Goal: Transaction & Acquisition: Purchase product/service

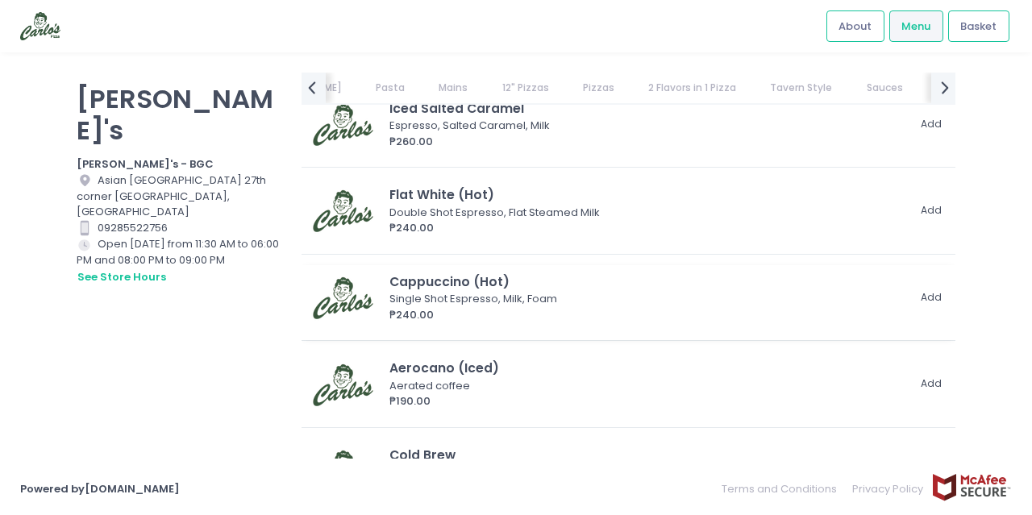
scroll to position [8060, 0]
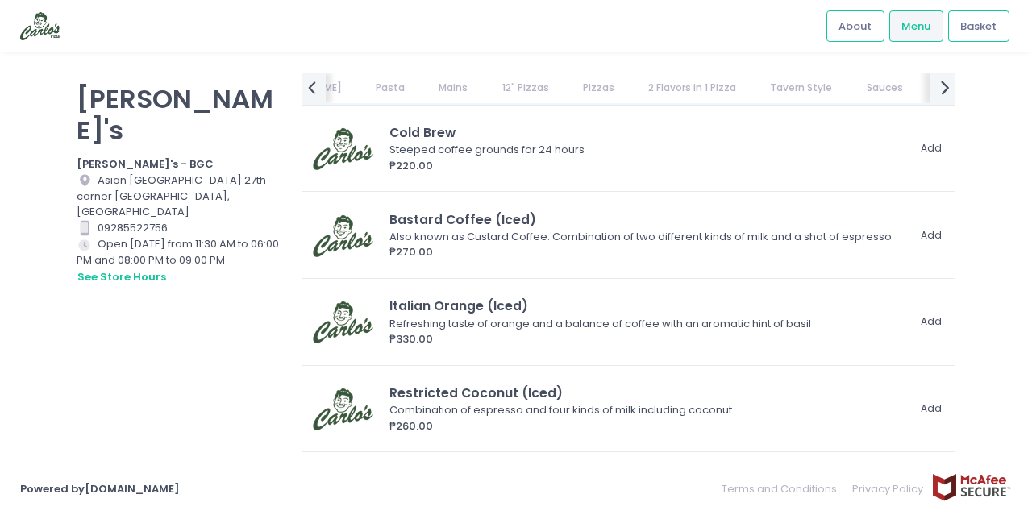
click at [947, 82] on icon "next Created with Sketch." at bounding box center [944, 87] width 23 height 23
click at [939, 87] on link "Dessert" at bounding box center [974, 88] width 71 height 31
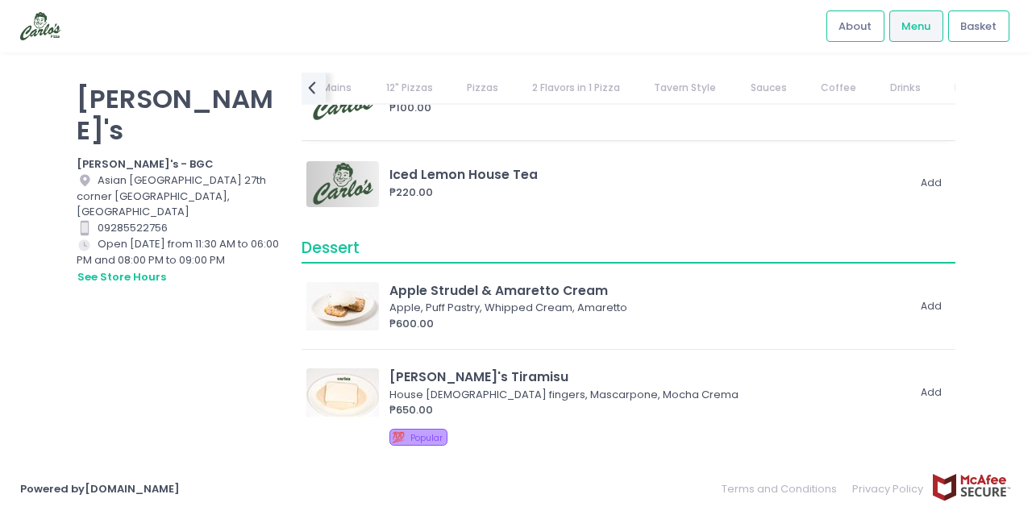
scroll to position [8658, 0]
click at [875, 93] on link "Drinks" at bounding box center [906, 88] width 62 height 31
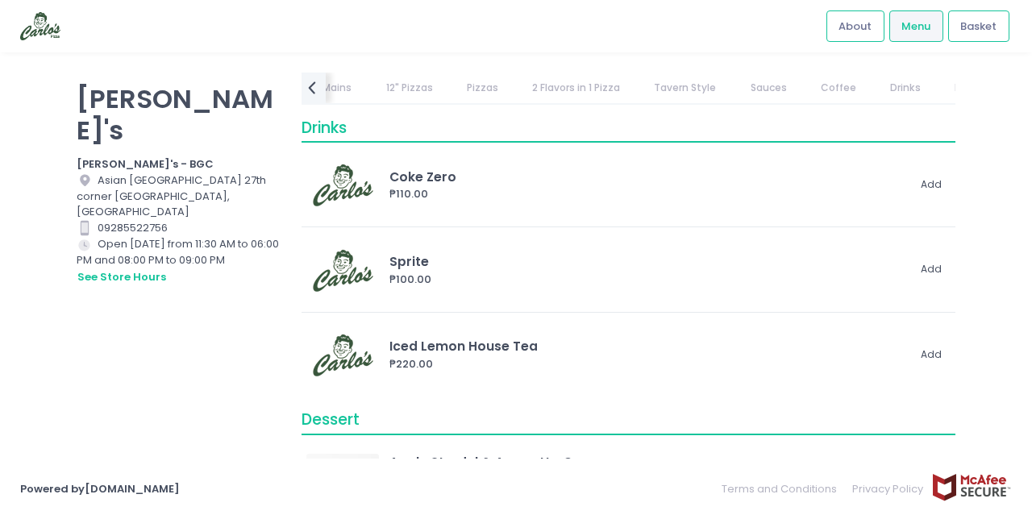
click at [804, 93] on link "Coffee" at bounding box center [837, 88] width 67 height 31
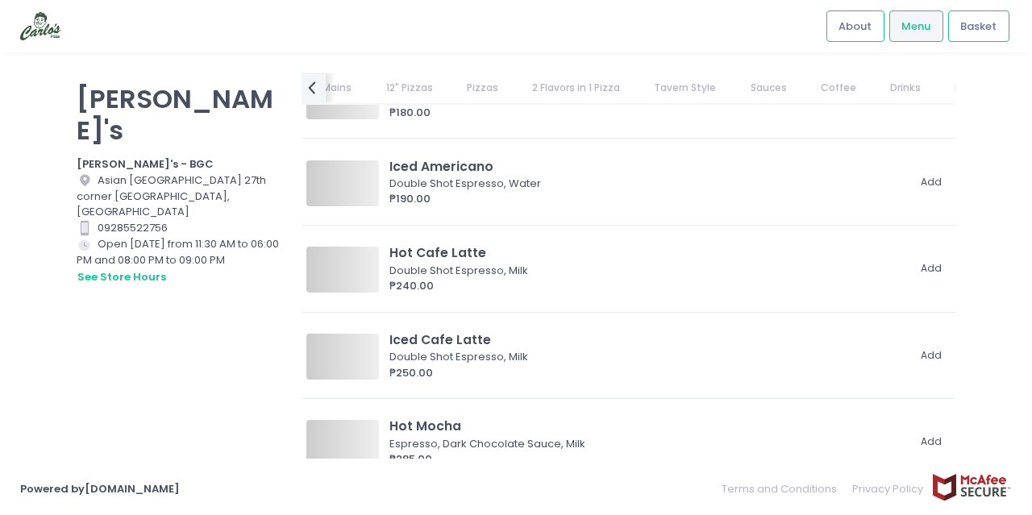
click at [679, 93] on link "Tavern Style" at bounding box center [684, 88] width 93 height 31
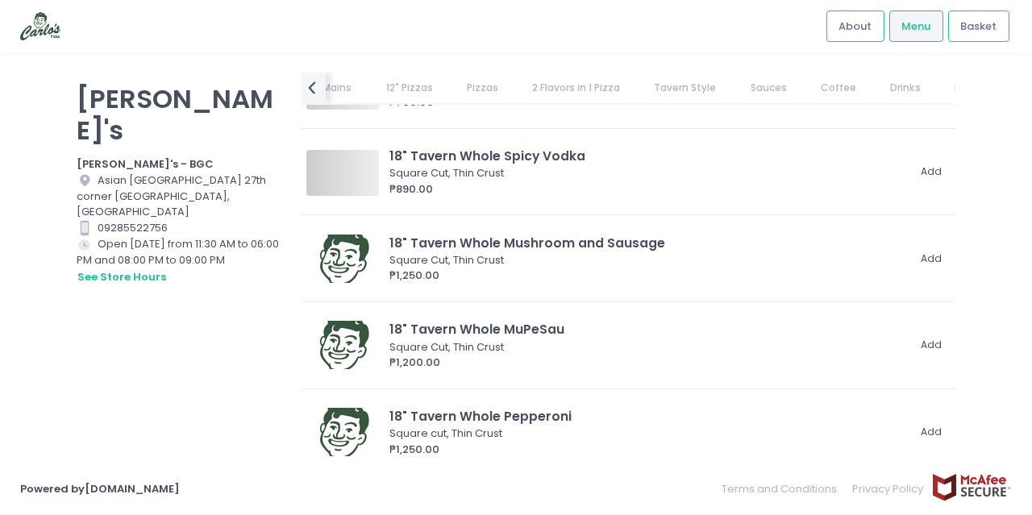
click at [734, 90] on link "Sauces" at bounding box center [768, 88] width 68 height 31
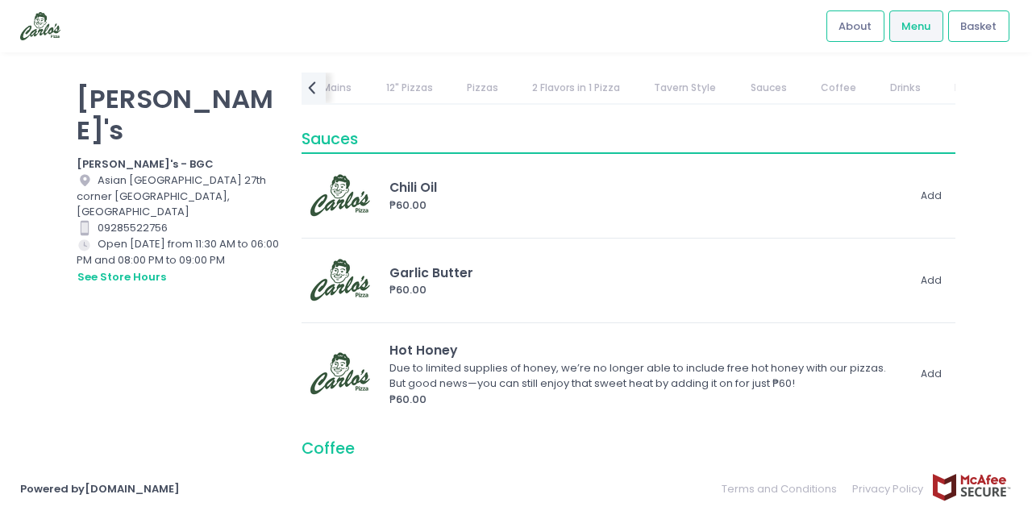
scroll to position [6670, 0]
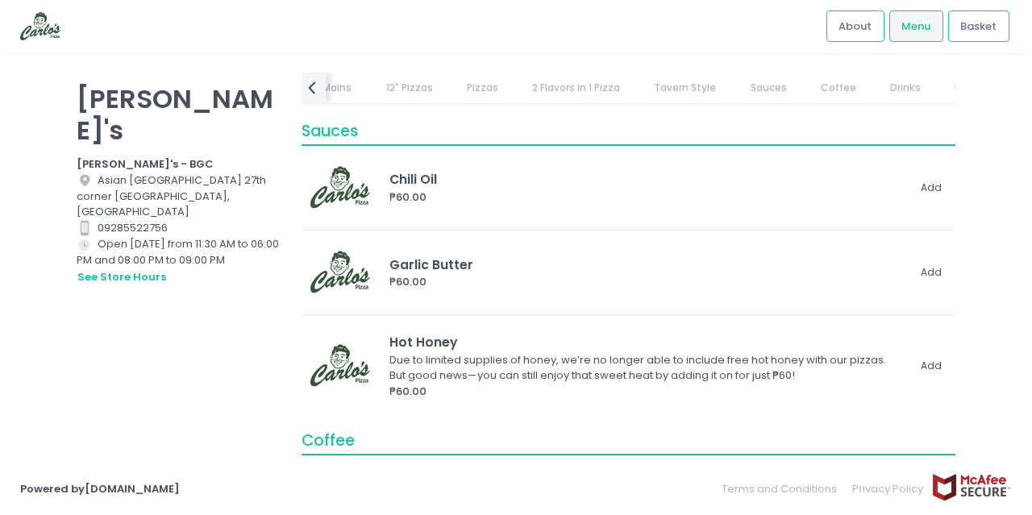
click at [663, 91] on link "Tavern Style" at bounding box center [684, 88] width 93 height 31
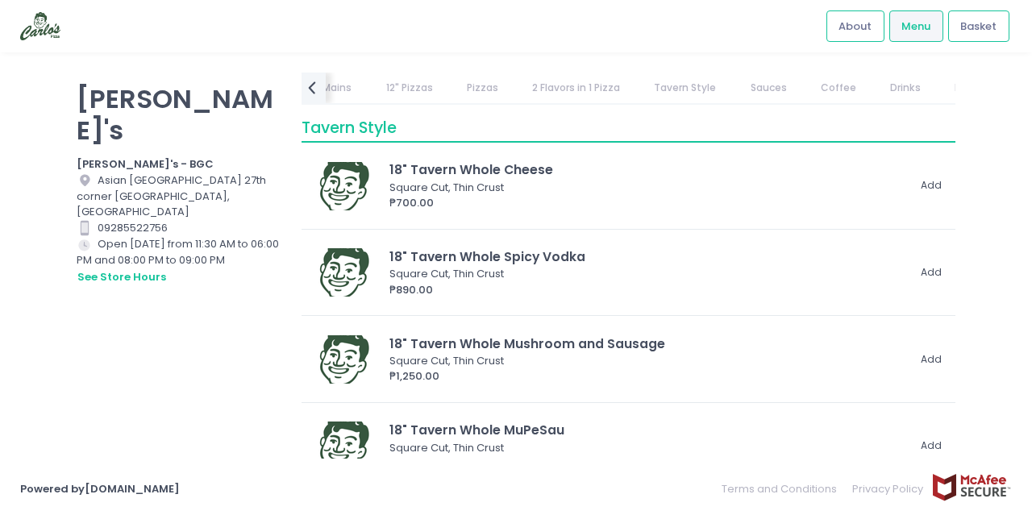
click at [555, 84] on link "2 Flavors in 1 Pizza" at bounding box center [576, 88] width 119 height 31
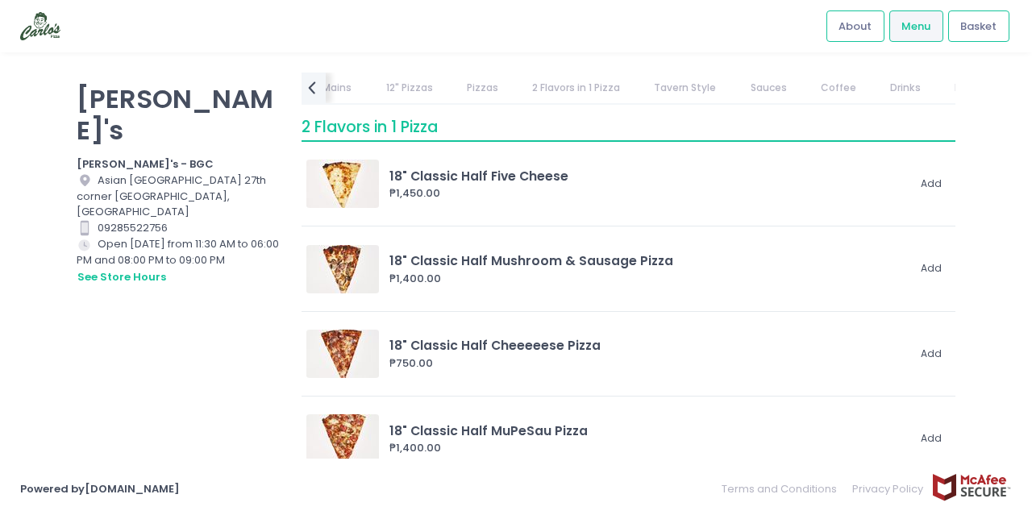
scroll to position [4370, 0]
click at [451, 88] on link "Pizzas" at bounding box center [482, 88] width 63 height 31
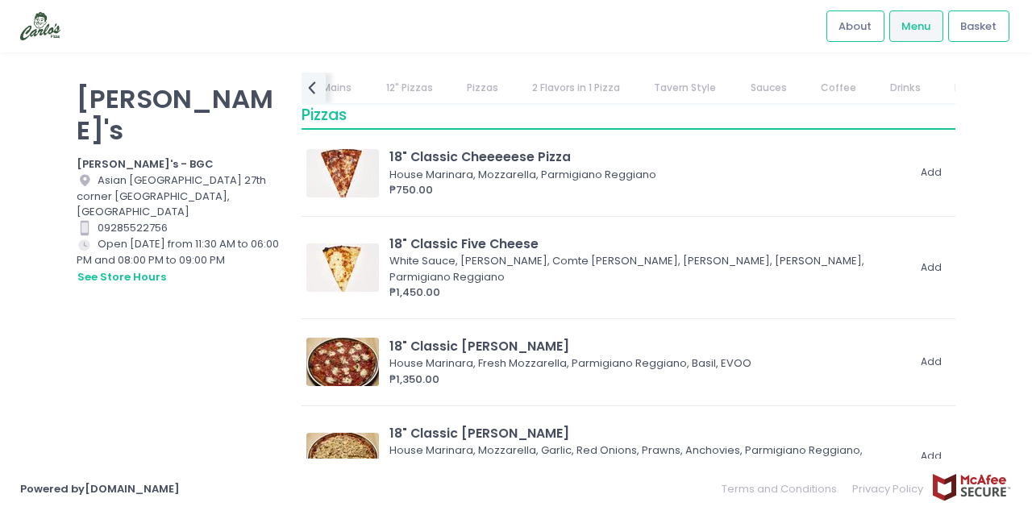
click at [370, 89] on link "12" Pizzas" at bounding box center [409, 88] width 78 height 31
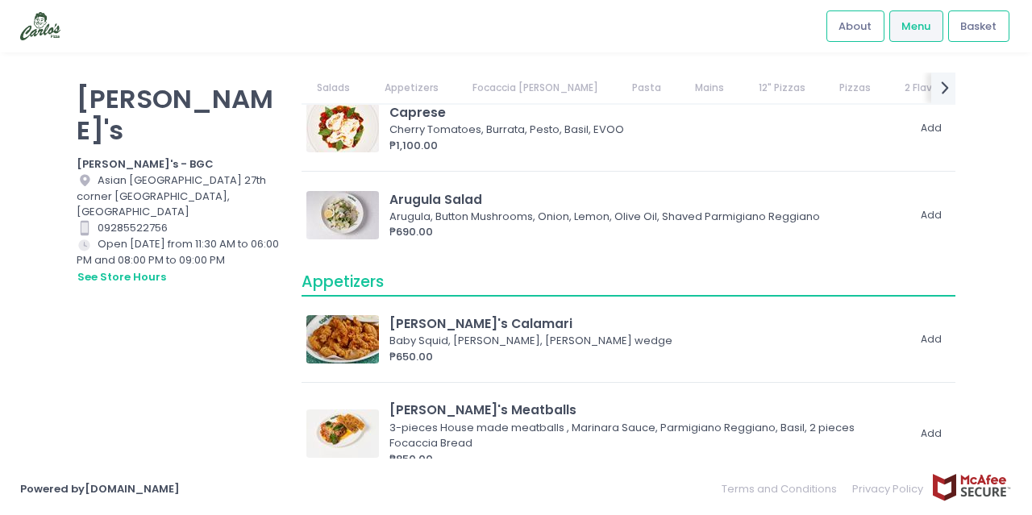
scroll to position [322, 0]
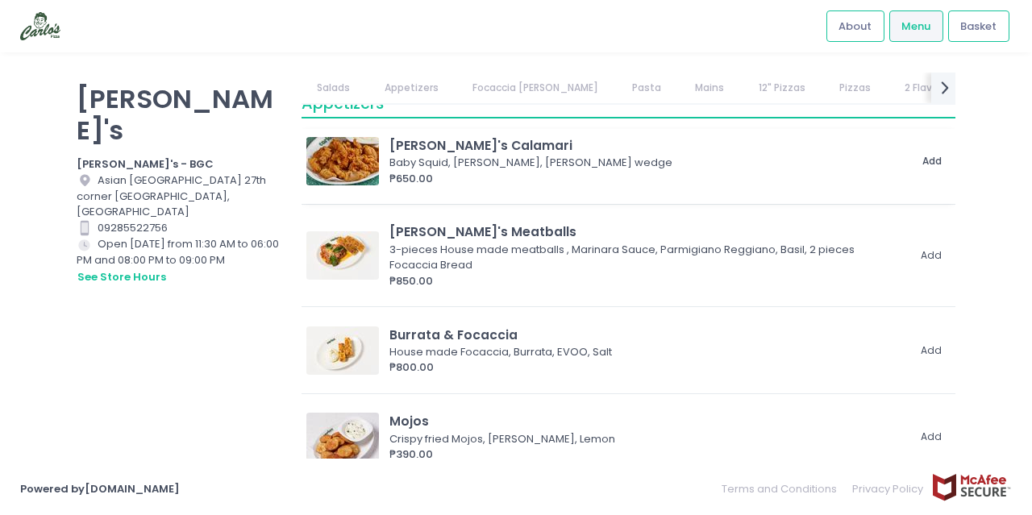
click at [913, 157] on button "Add" at bounding box center [931, 161] width 37 height 27
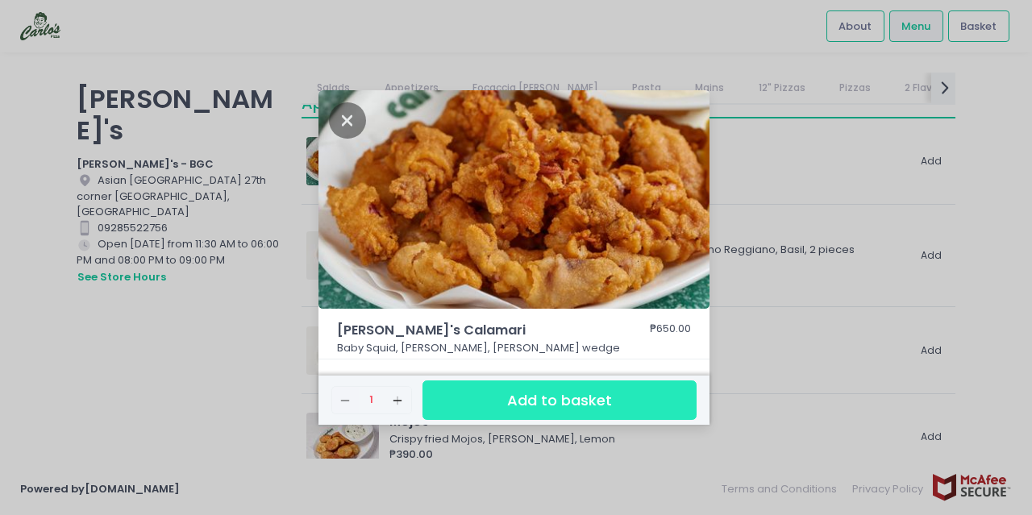
click at [537, 412] on button "Add to basket" at bounding box center [559, 399] width 274 height 39
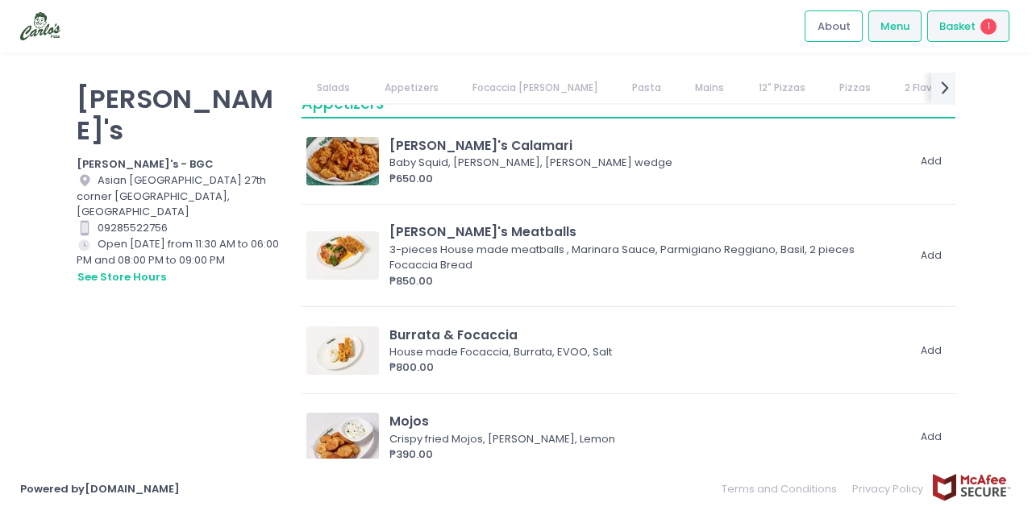
click at [958, 31] on span "Basket" at bounding box center [957, 27] width 36 height 16
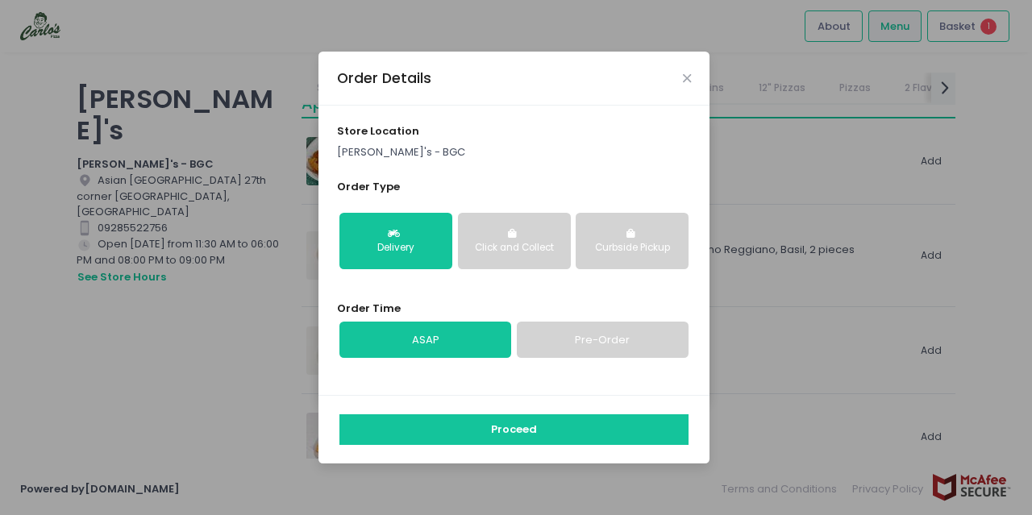
click at [521, 240] on button "Click and Collect" at bounding box center [514, 241] width 113 height 56
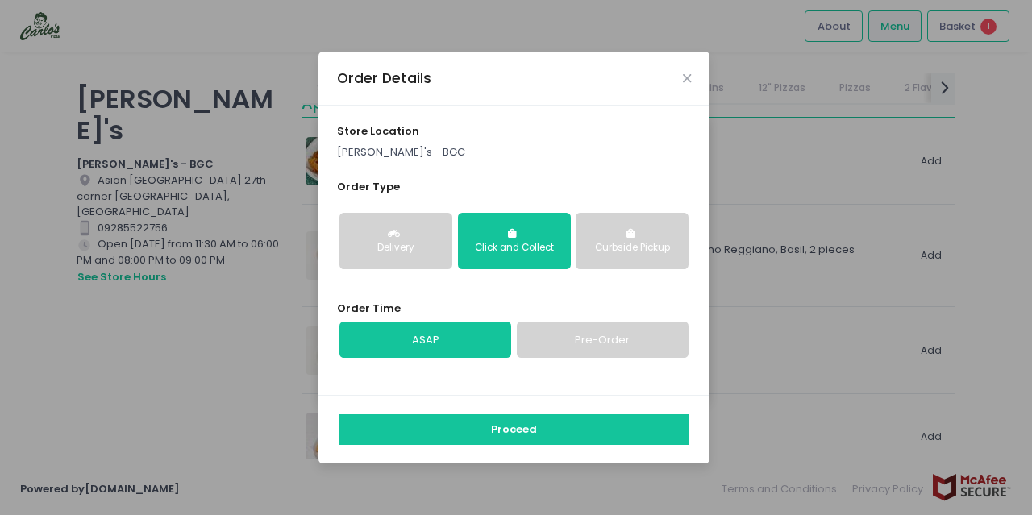
click at [640, 256] on button "Curbside Pickup" at bounding box center [631, 241] width 113 height 56
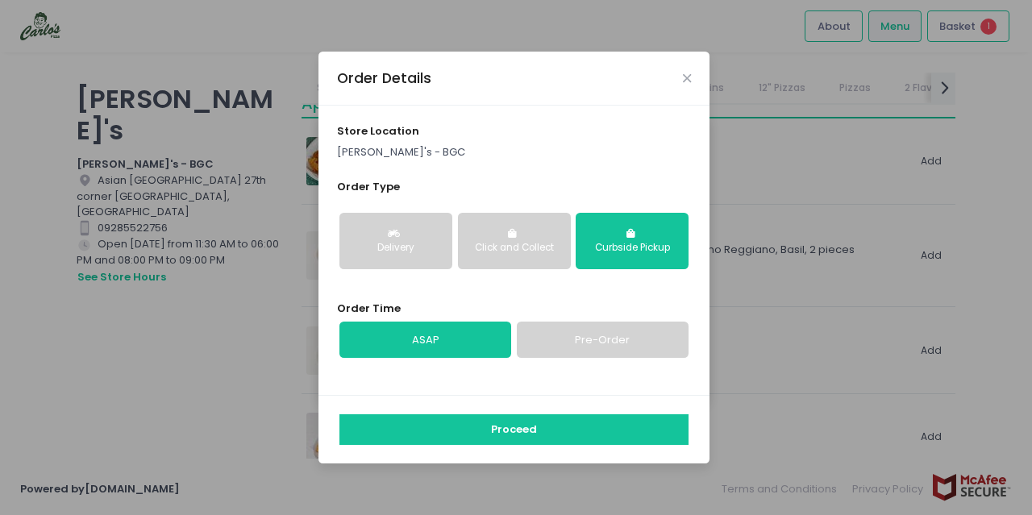
click at [513, 245] on div "Click and Collect" at bounding box center [514, 248] width 90 height 15
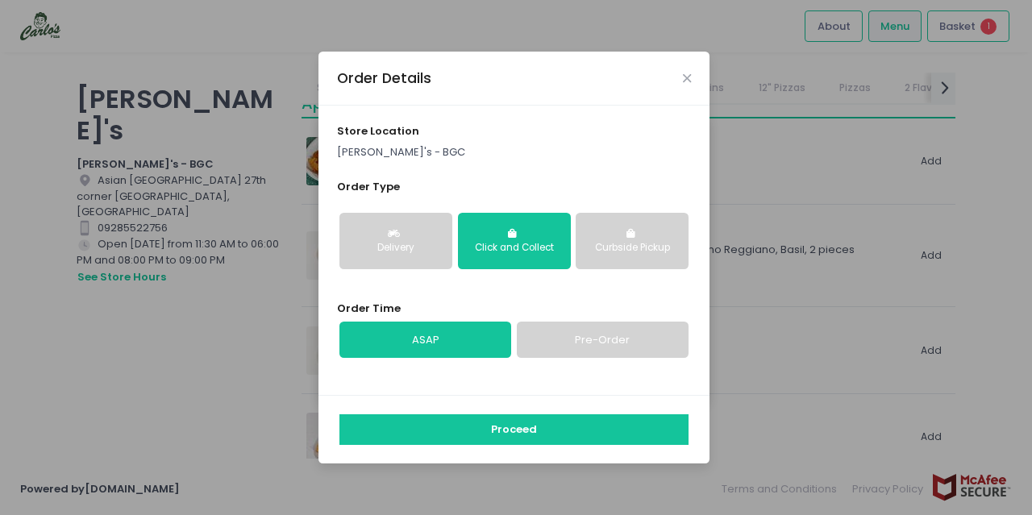
click at [631, 244] on div "Curbside Pickup" at bounding box center [632, 248] width 90 height 15
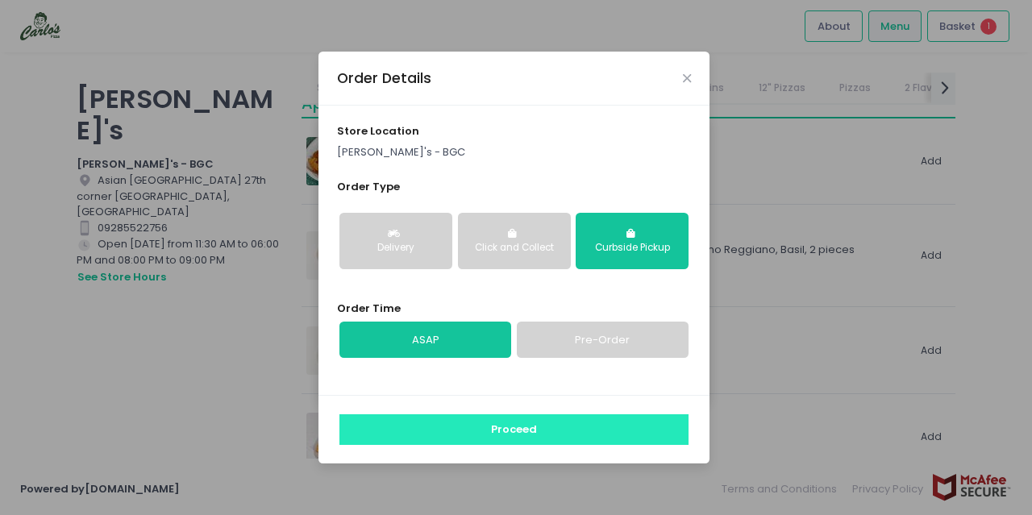
click at [490, 424] on button "Proceed" at bounding box center [513, 429] width 349 height 31
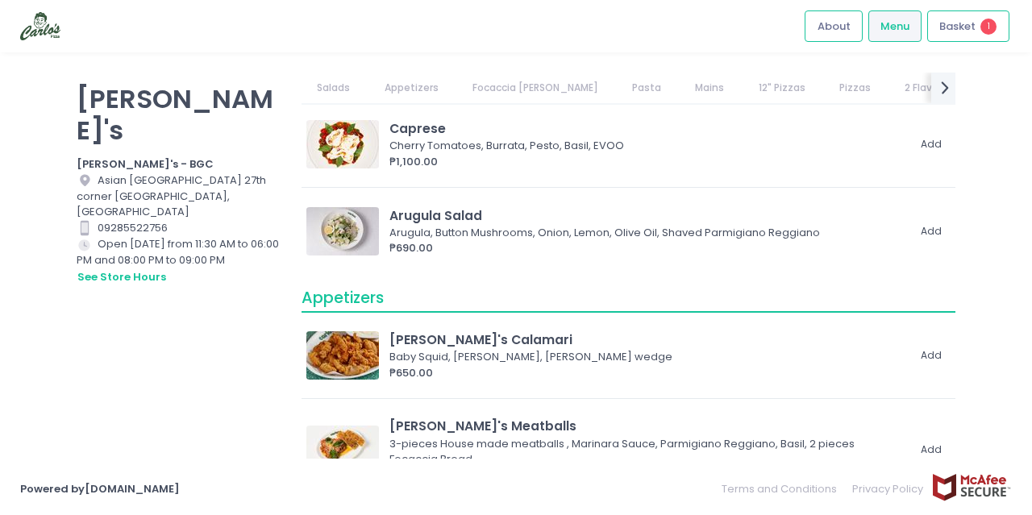
scroll to position [242, 0]
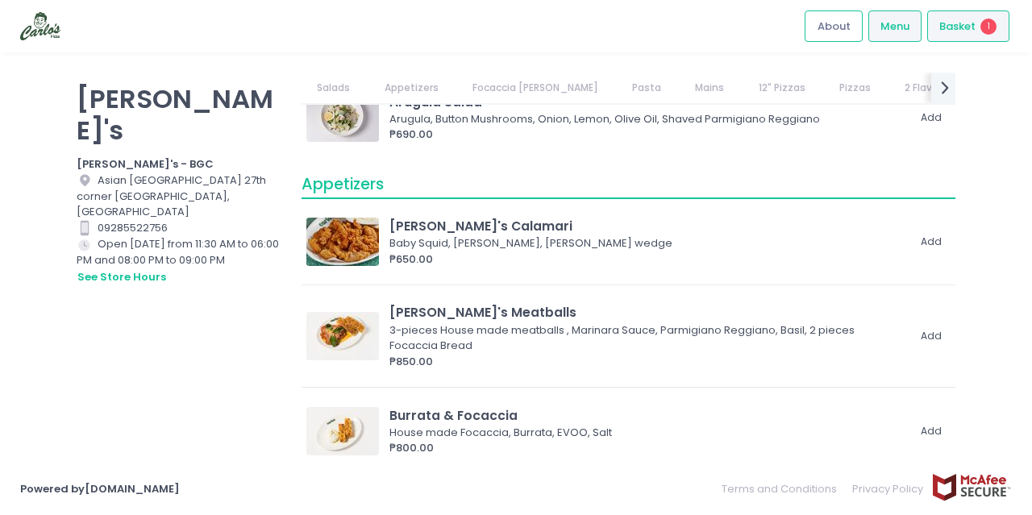
click at [990, 17] on div "Basket 1" at bounding box center [968, 25] width 82 height 31
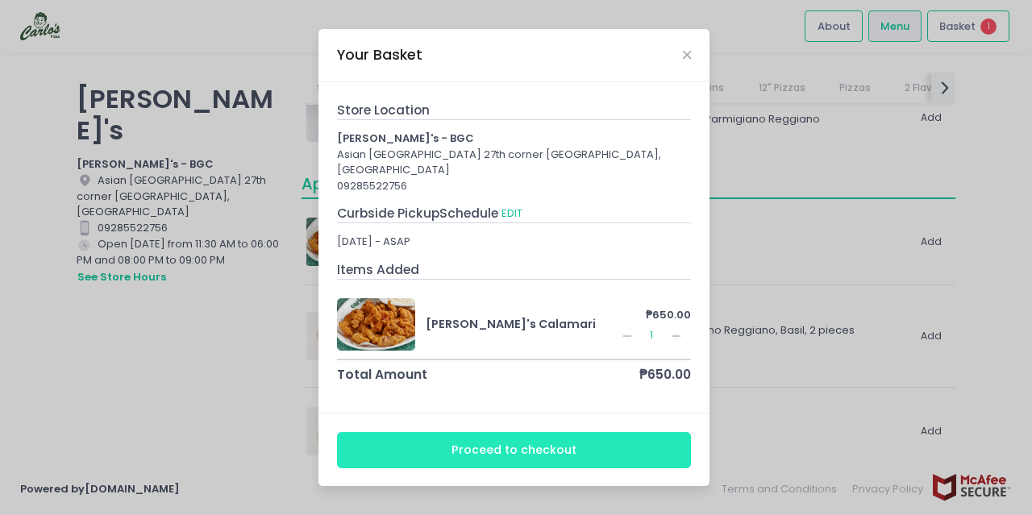
click at [508, 451] on button "Proceed to checkout" at bounding box center [514, 450] width 355 height 36
